Goal: Task Accomplishment & Management: Use online tool/utility

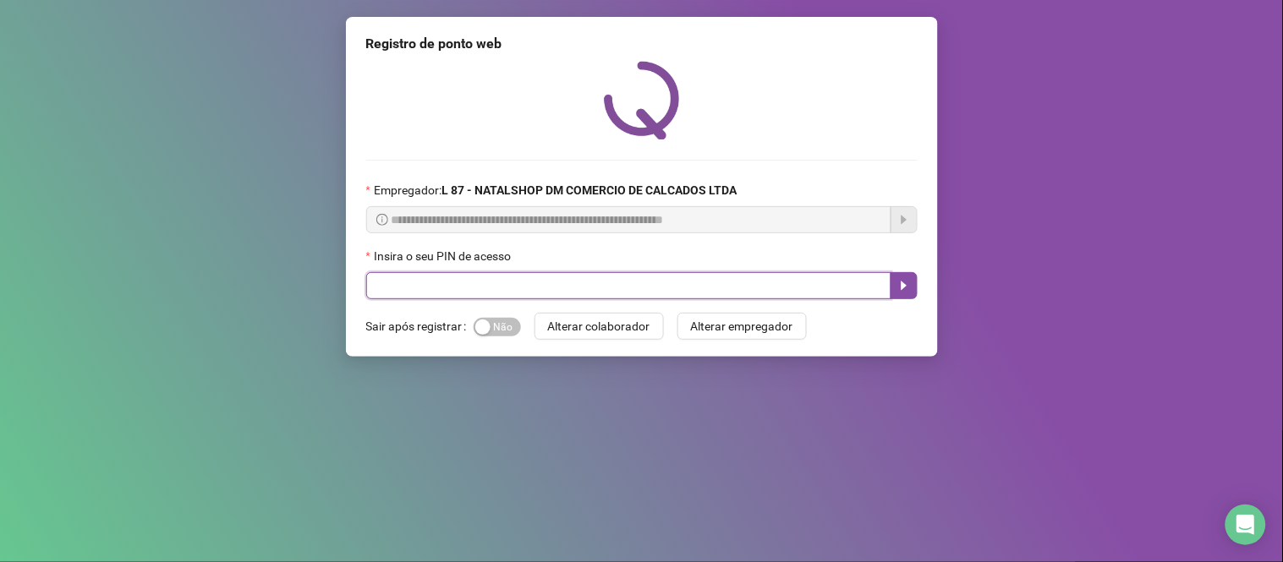
click at [576, 287] on input "text" at bounding box center [628, 285] width 525 height 27
type input "*****"
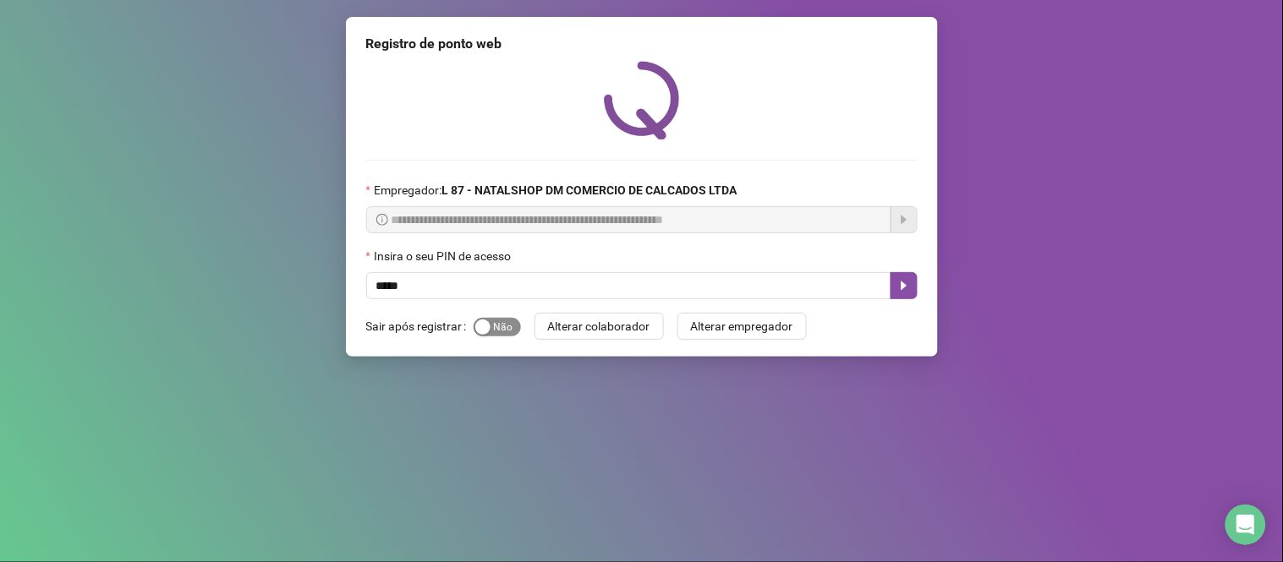
click at [513, 331] on span "Sim Não" at bounding box center [497, 327] width 47 height 19
click at [909, 289] on icon "caret-right" at bounding box center [904, 286] width 14 height 14
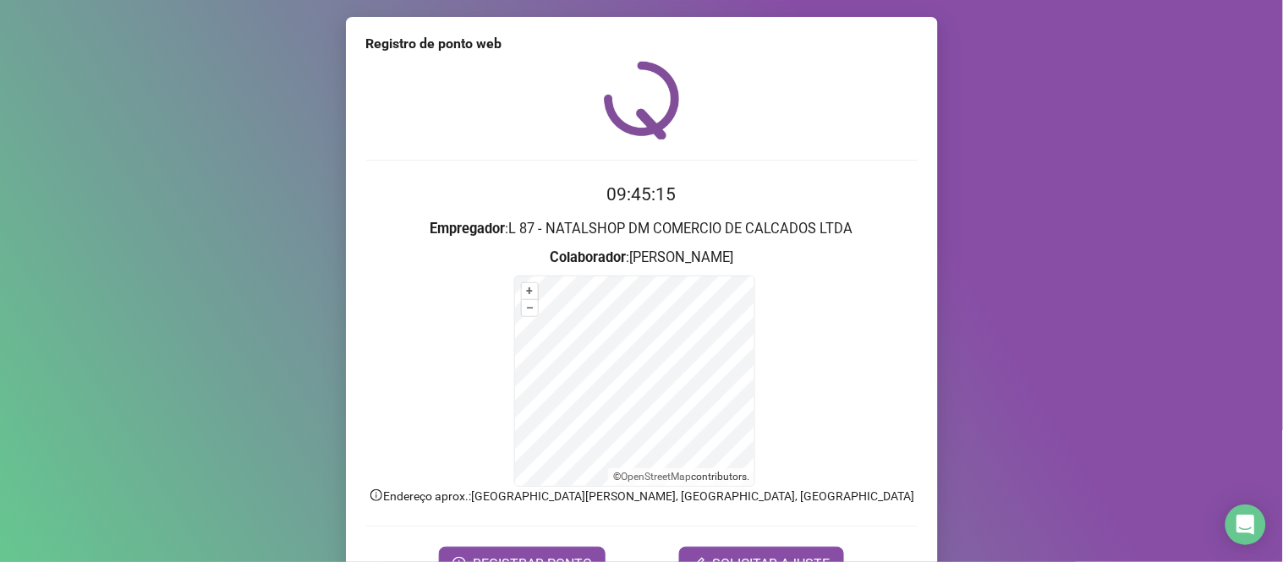
scroll to position [91, 0]
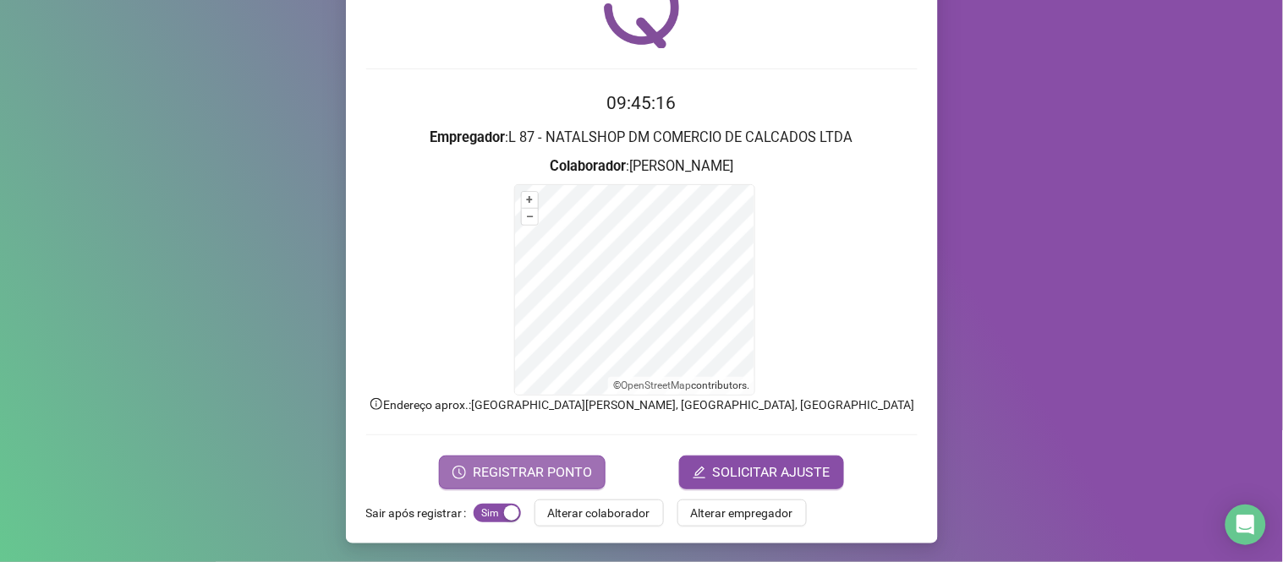
click at [509, 474] on span "REGISTRAR PONTO" at bounding box center [532, 473] width 119 height 20
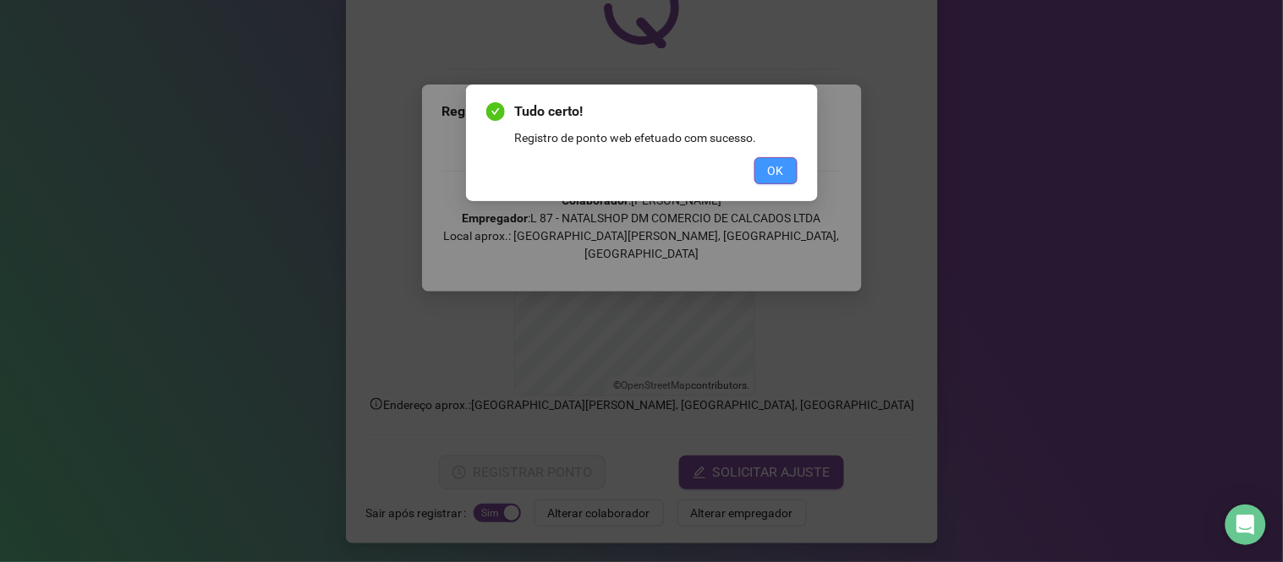
click at [784, 172] on button "OK" at bounding box center [775, 170] width 43 height 27
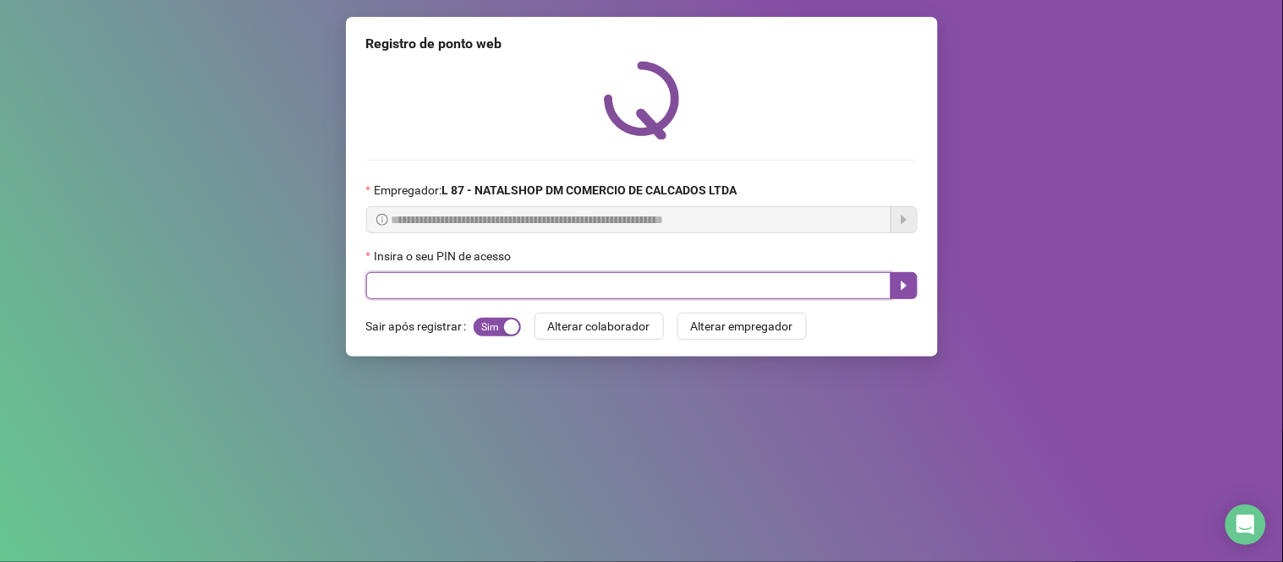
click at [499, 293] on input "text" at bounding box center [628, 285] width 525 height 27
type input "*****"
click at [905, 293] on icon "caret-right" at bounding box center [904, 286] width 14 height 14
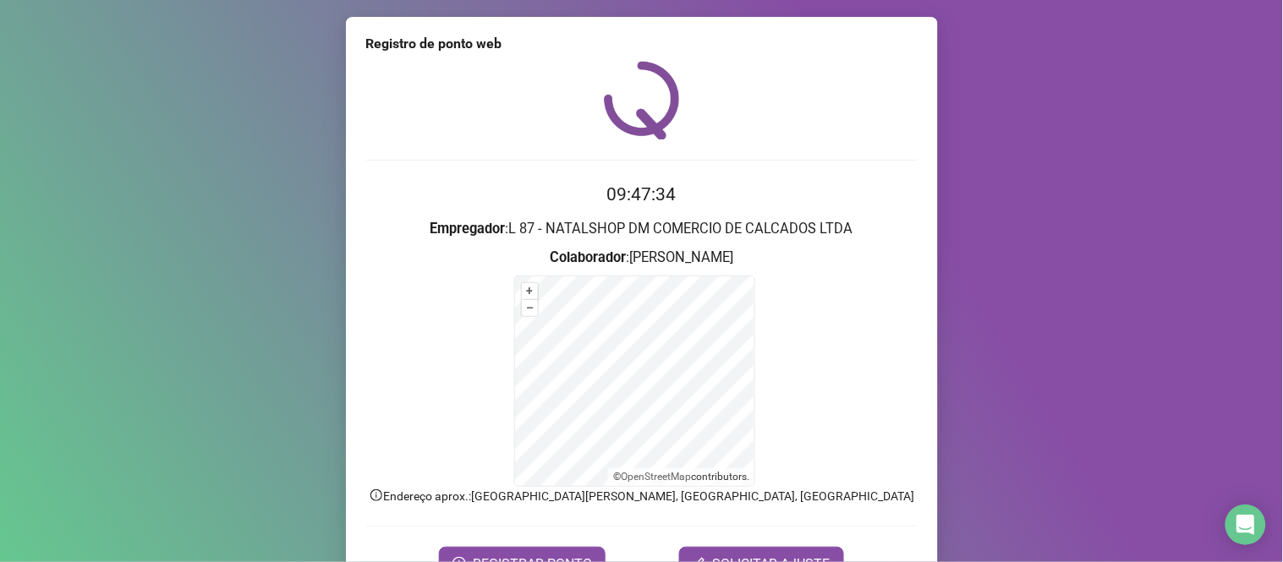
scroll to position [91, 0]
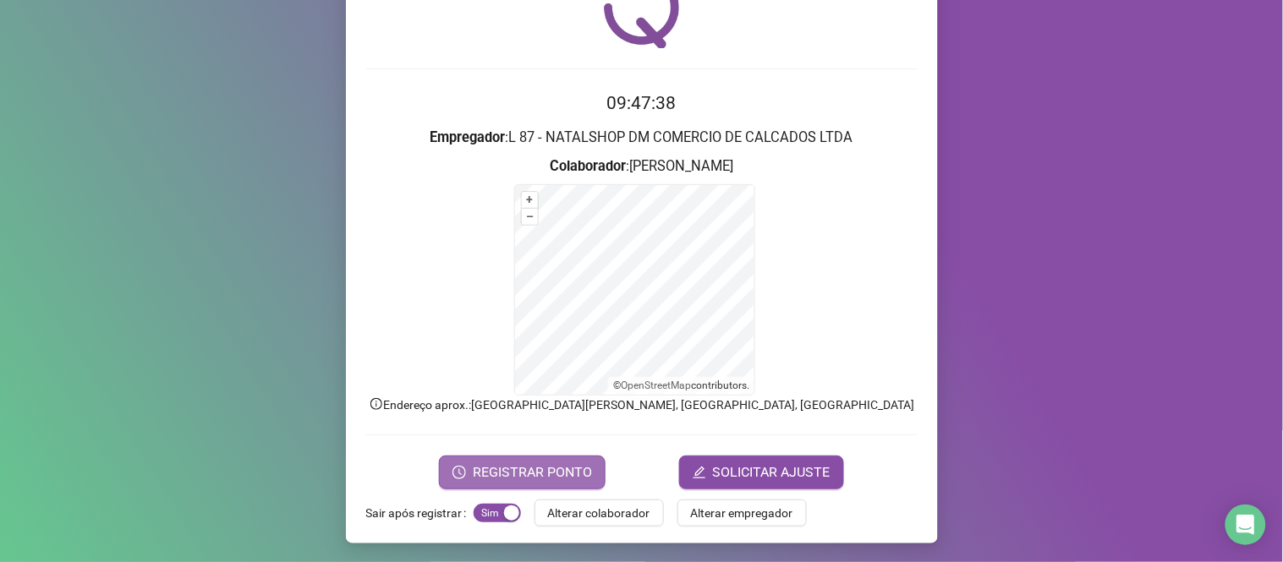
click at [522, 470] on span "REGISTRAR PONTO" at bounding box center [532, 473] width 119 height 20
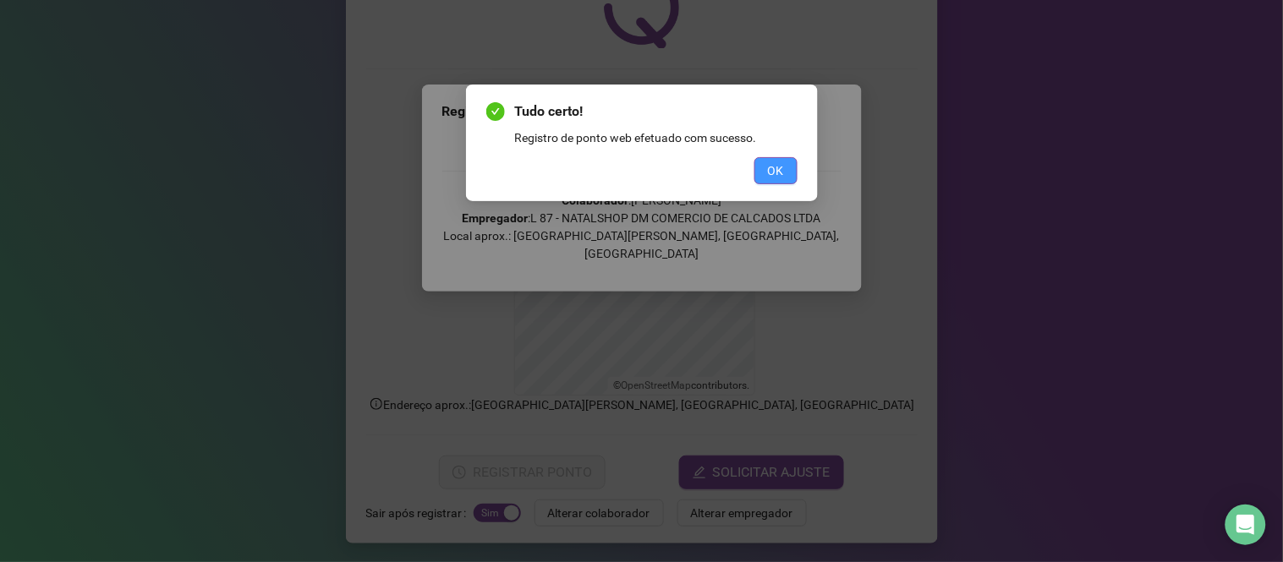
click at [796, 167] on button "OK" at bounding box center [775, 170] width 43 height 27
